Goal: Task Accomplishment & Management: Manage account settings

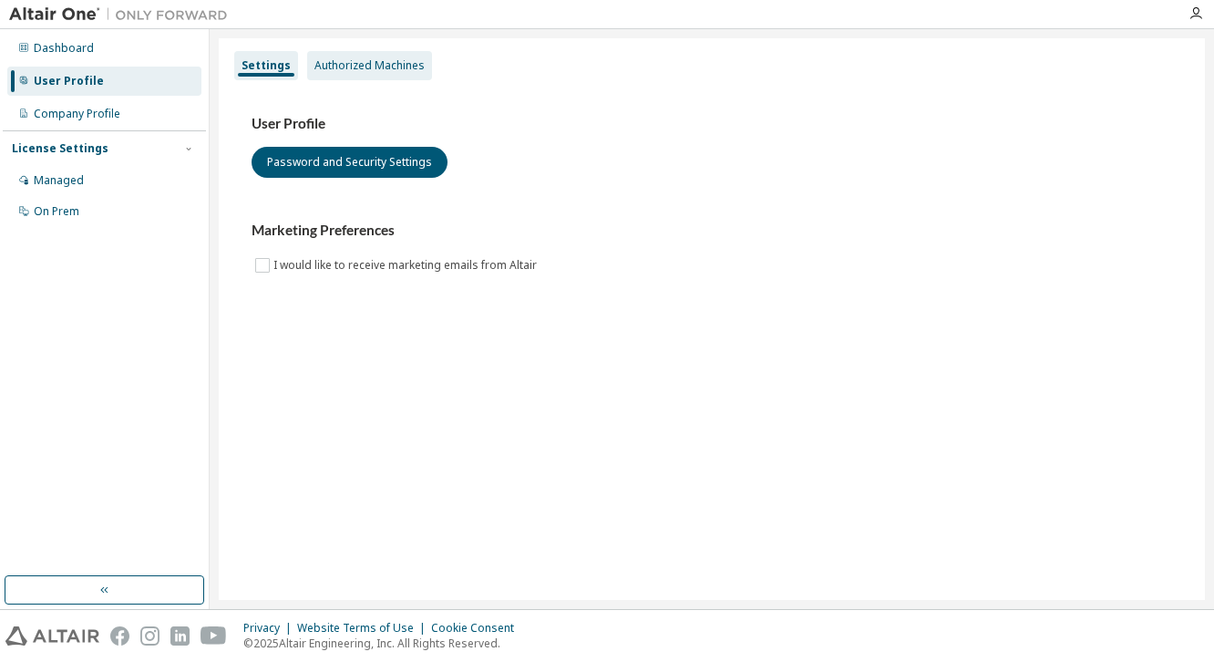
click at [340, 67] on div "Authorized Machines" at bounding box center [369, 65] width 110 height 15
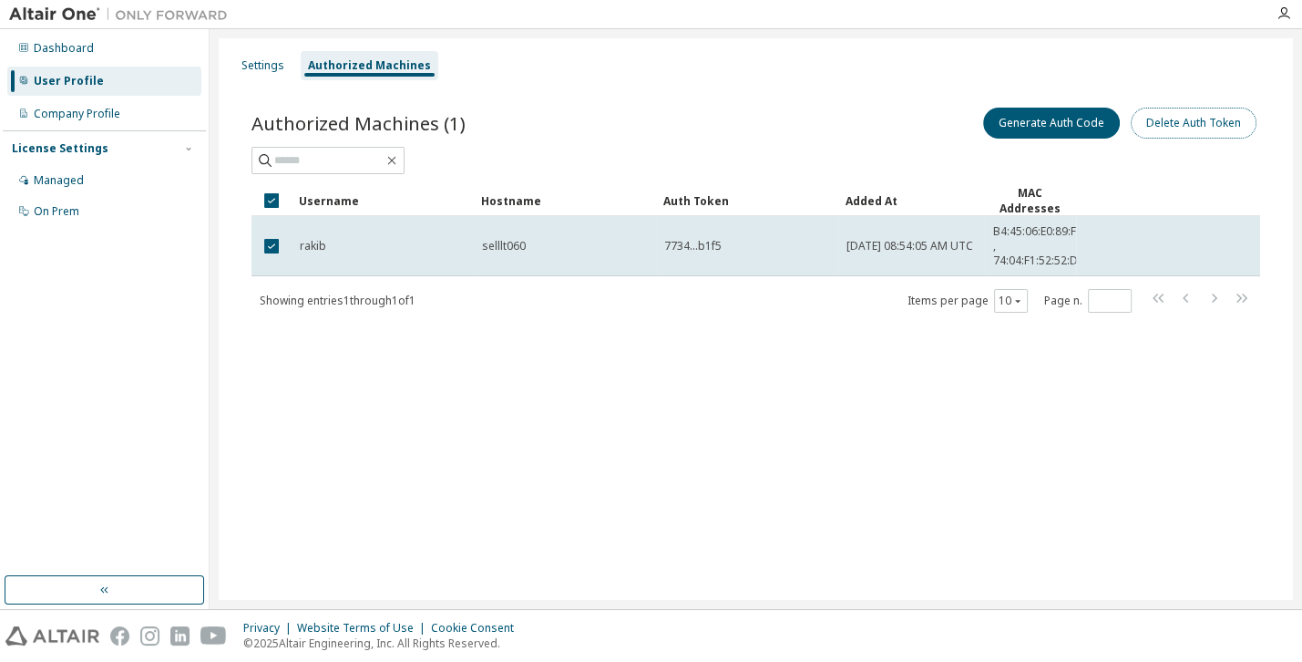
click at [1172, 138] on button "Delete Auth Token" at bounding box center [1194, 123] width 126 height 31
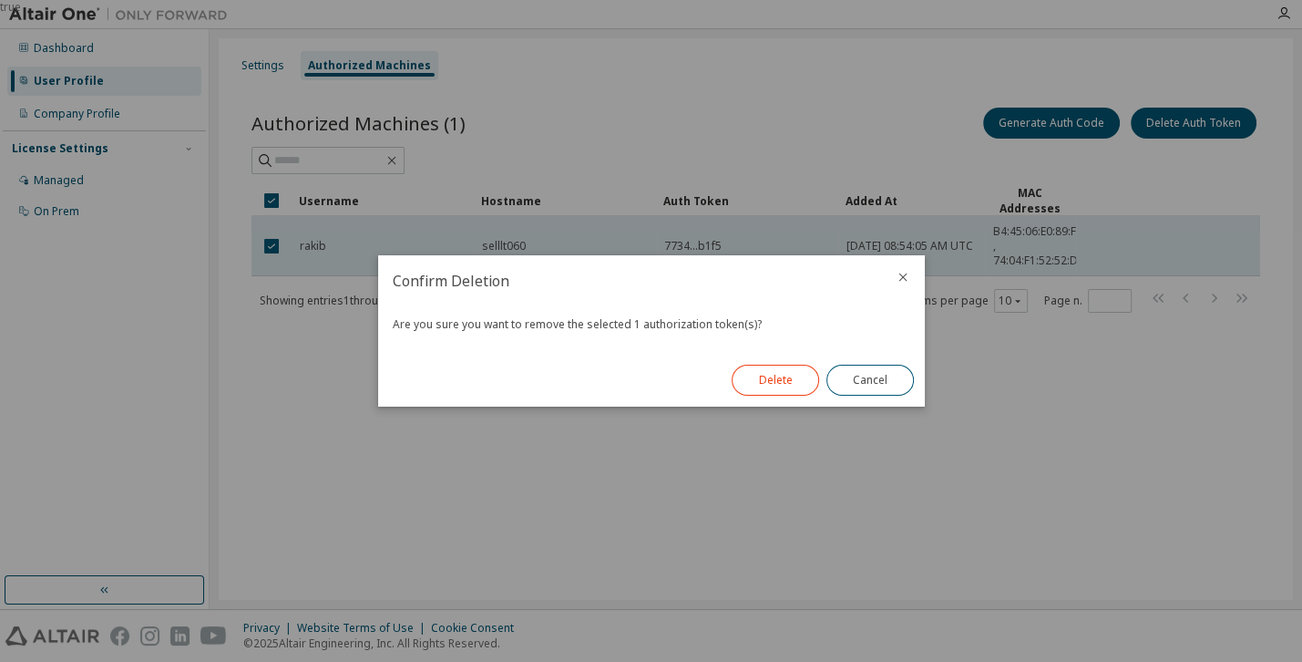
click at [785, 385] on button "Delete" at bounding box center [775, 379] width 87 height 31
